Goal: Information Seeking & Learning: Stay updated

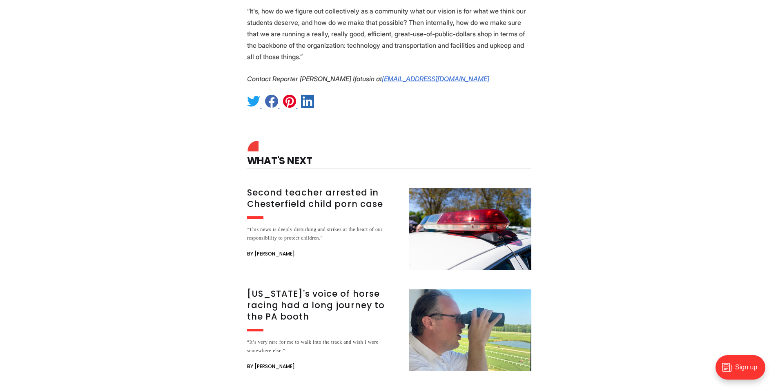
scroll to position [1159, 0]
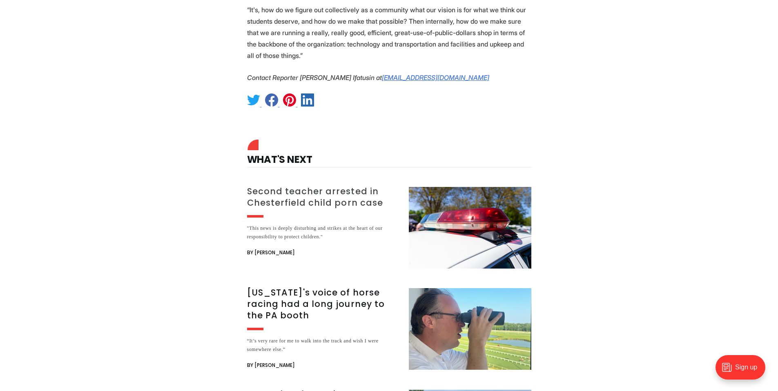
click at [324, 186] on h3 "Second teacher arrested in Chesterfield child porn case" at bounding box center [323, 197] width 152 height 23
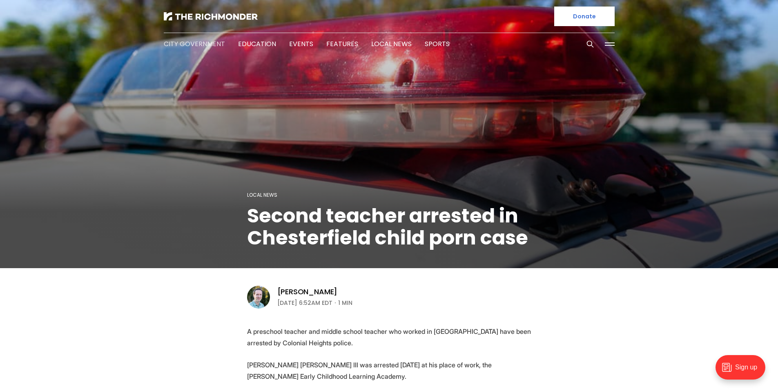
click at [181, 42] on link "City Government" at bounding box center [194, 43] width 61 height 9
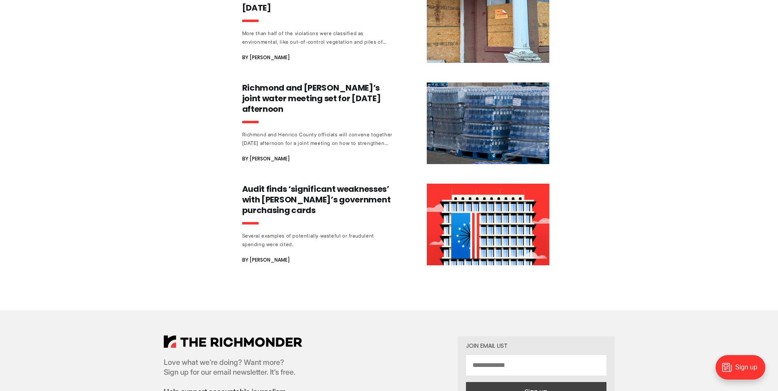
scroll to position [4208, 0]
